Goal: Navigation & Orientation: Go to known website

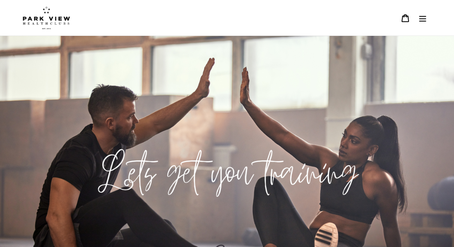
click at [423, 17] on icon "Menu" at bounding box center [422, 18] width 8 height 8
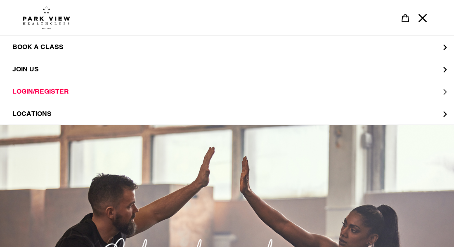
click at [33, 90] on span "LOGIN/REGISTER" at bounding box center [40, 91] width 57 height 8
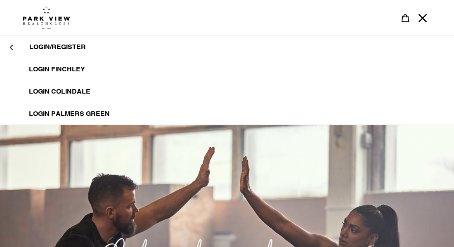
click at [36, 111] on span "LOGIN PALMERS GREEN" at bounding box center [69, 114] width 81 height 8
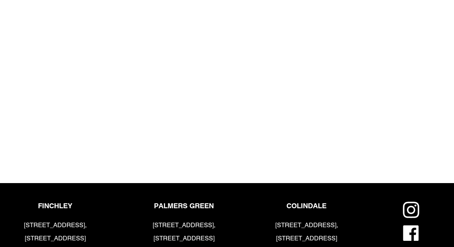
scroll to position [74, 0]
